Goal: Information Seeking & Learning: Learn about a topic

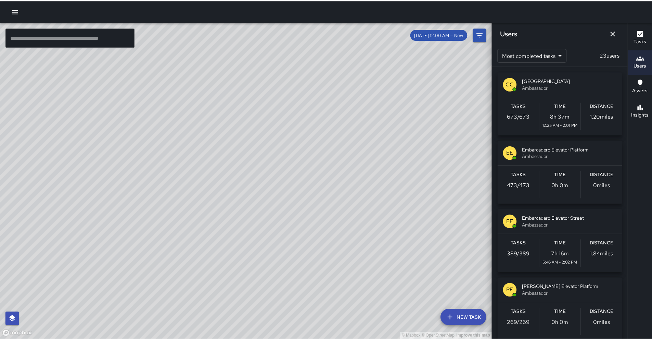
scroll to position [1182, 0]
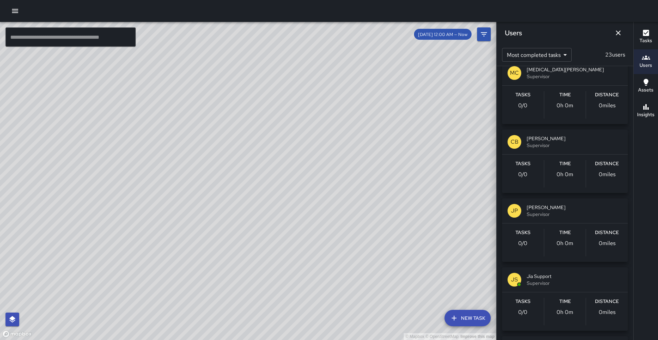
click at [647, 34] on icon "button" at bounding box center [646, 33] width 6 height 6
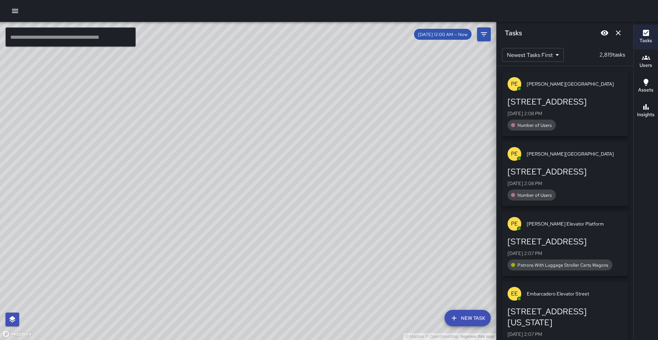
click at [16, 12] on icon "button" at bounding box center [15, 11] width 6 height 4
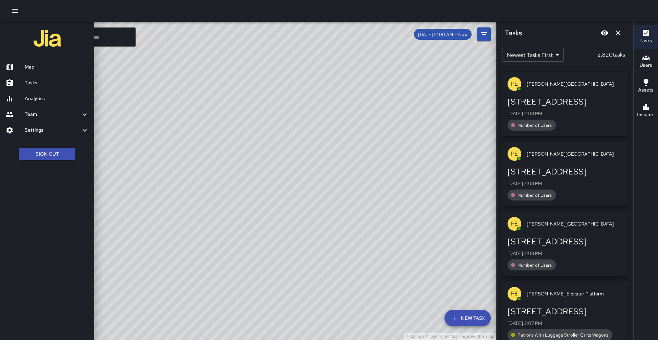
click at [48, 87] on link "Tasks" at bounding box center [47, 83] width 94 height 16
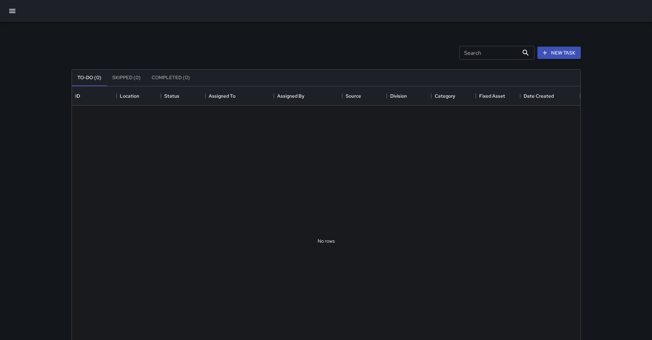
scroll to position [285, 504]
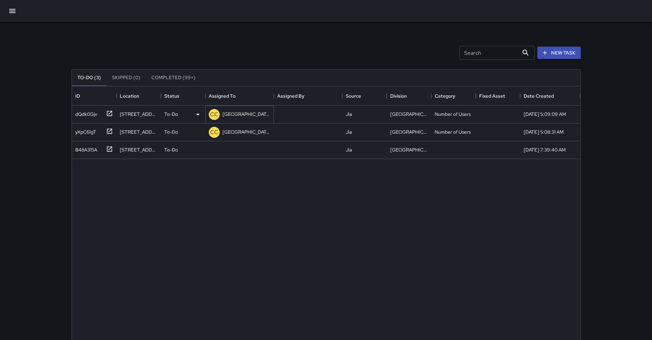
click at [238, 115] on p "[GEOGRAPHIC_DATA] Elevator Platform" at bounding box center [247, 114] width 48 height 7
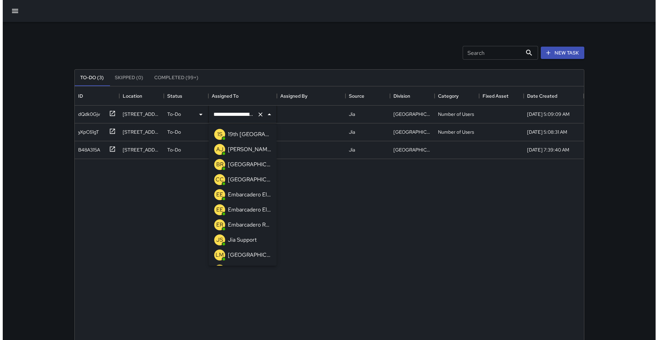
scroll to position [178, 0]
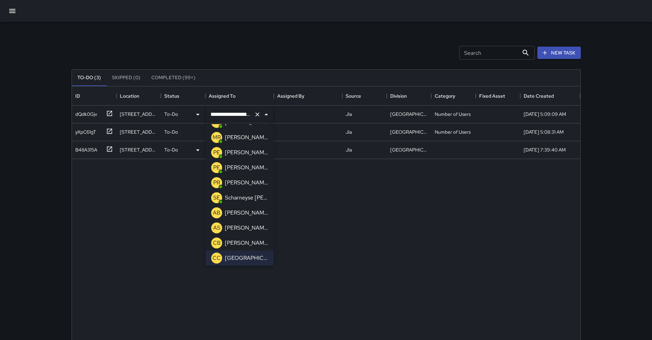
click at [234, 149] on p "[PERSON_NAME] Elevator Platform" at bounding box center [246, 152] width 43 height 8
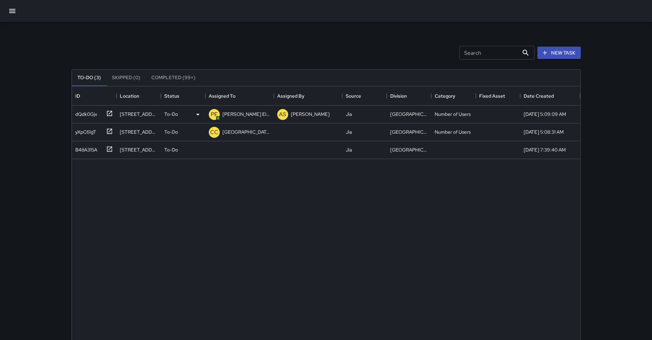
click at [11, 9] on icon "button" at bounding box center [12, 11] width 6 height 4
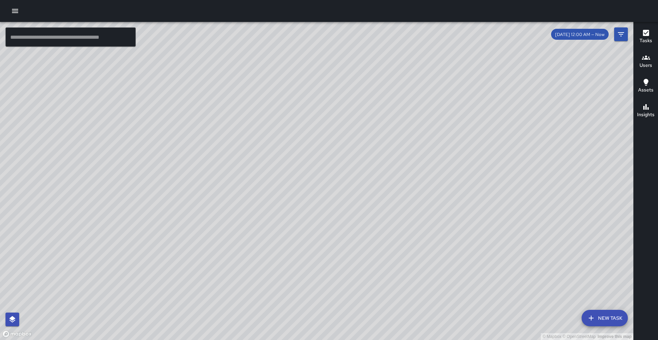
click at [18, 12] on icon "button" at bounding box center [15, 11] width 8 height 8
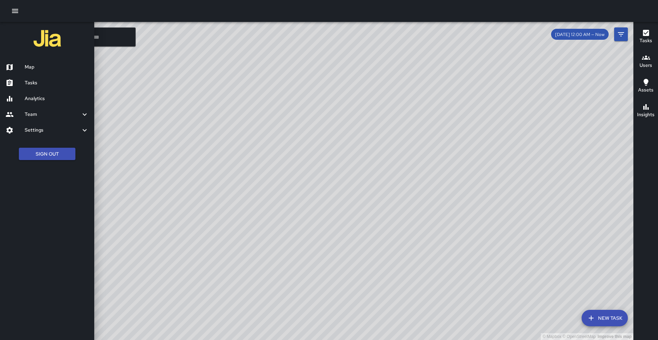
click at [25, 98] on h6 "Analytics" at bounding box center [57, 99] width 64 height 8
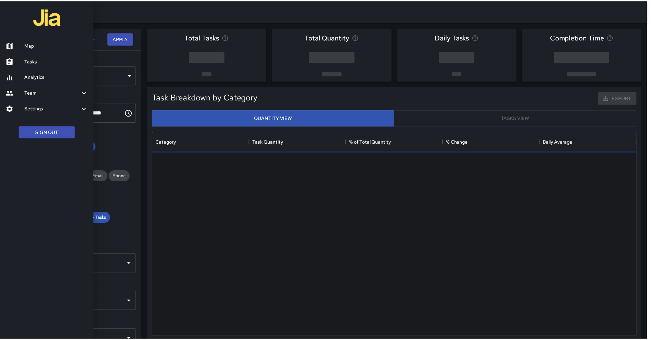
scroll to position [200, 483]
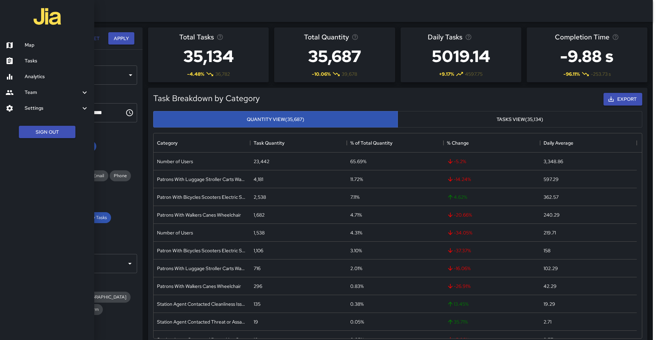
drag, startPoint x: 640, startPoint y: 205, endPoint x: 639, endPoint y: 192, distance: 12.7
click at [639, 192] on div at bounding box center [329, 170] width 658 height 340
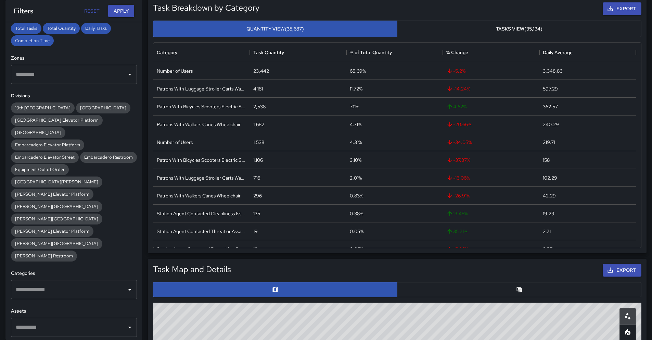
scroll to position [215, 0]
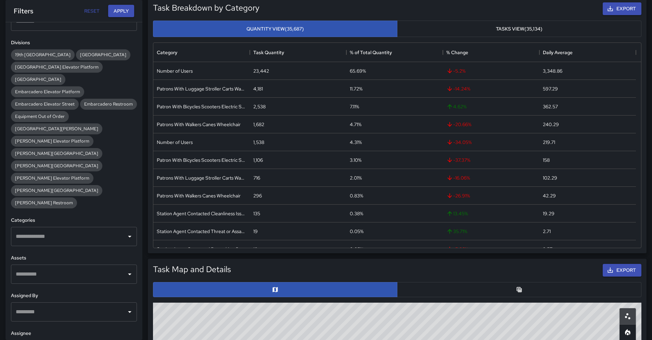
click at [87, 230] on input "text" at bounding box center [69, 236] width 110 height 13
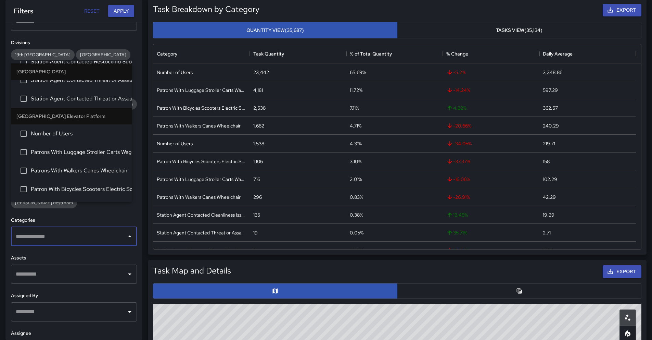
scroll to position [309, 0]
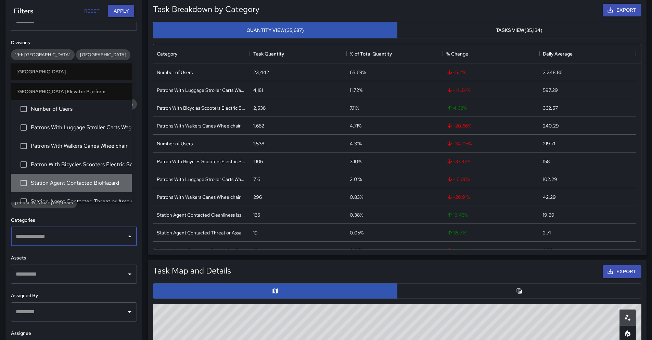
drag, startPoint x: 103, startPoint y: 181, endPoint x: 103, endPoint y: 172, distance: 8.2
click at [103, 181] on span "Station Agent Contacted BioHazard" at bounding box center [79, 183] width 96 height 8
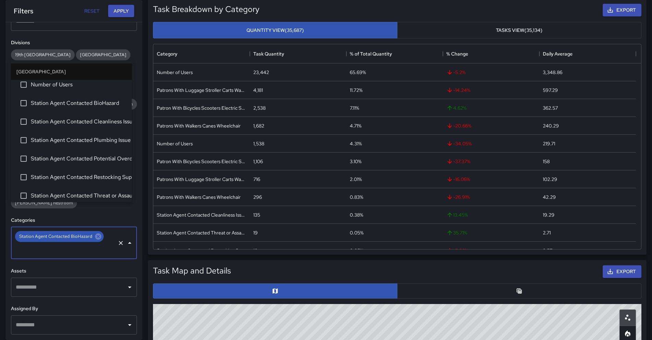
scroll to position [159, 0]
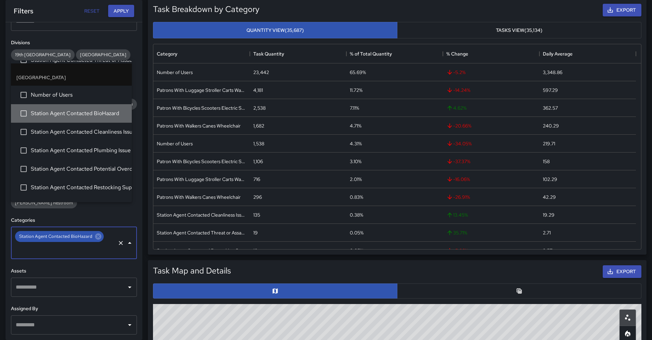
click at [95, 111] on span "Station Agent Contacted BioHazard" at bounding box center [79, 113] width 96 height 8
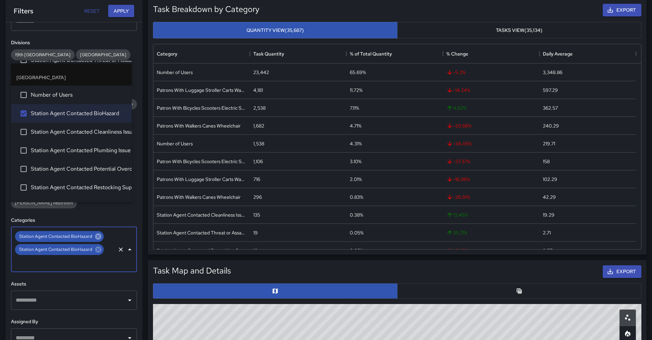
click at [95, 233] on icon at bounding box center [99, 237] width 8 height 8
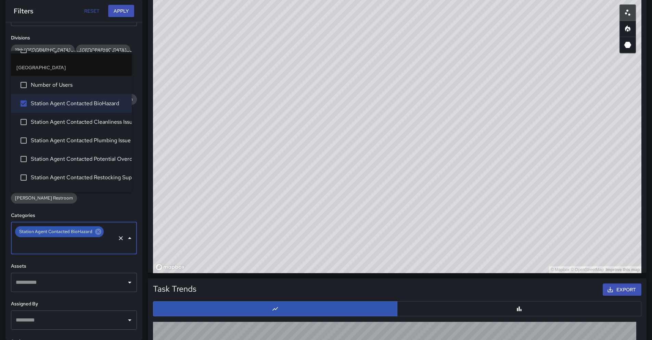
scroll to position [228, 0]
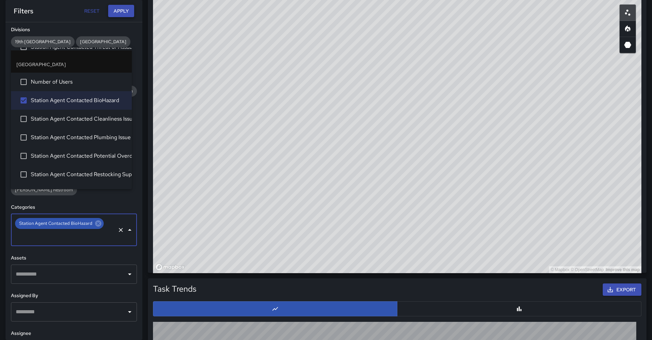
click at [113, 8] on button "Apply" at bounding box center [121, 11] width 26 height 13
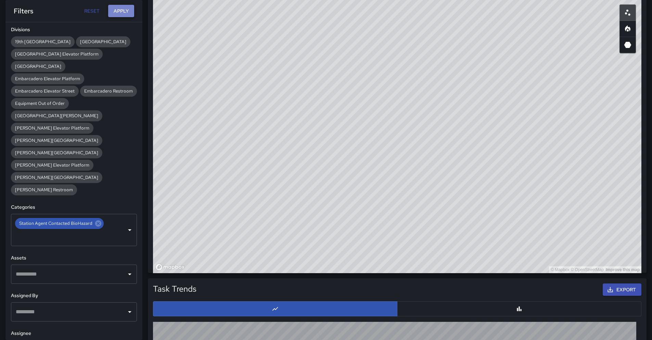
click at [129, 13] on button "Apply" at bounding box center [121, 11] width 26 height 13
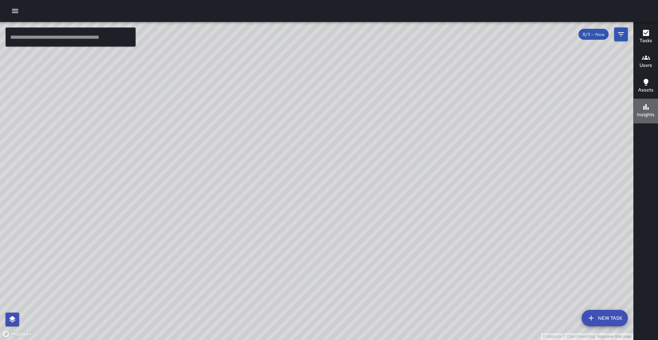
click at [646, 113] on h6 "Insights" at bounding box center [645, 115] width 17 height 8
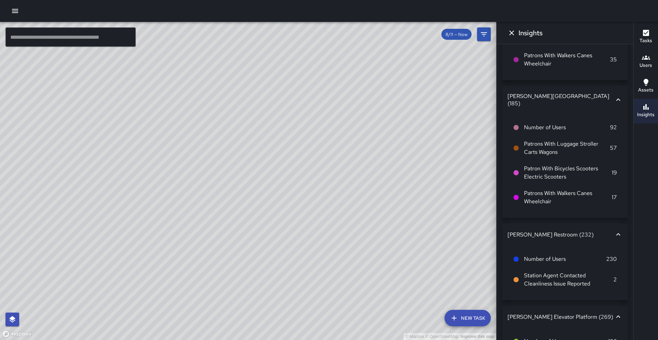
scroll to position [6, 0]
